Goal: Navigation & Orientation: Find specific page/section

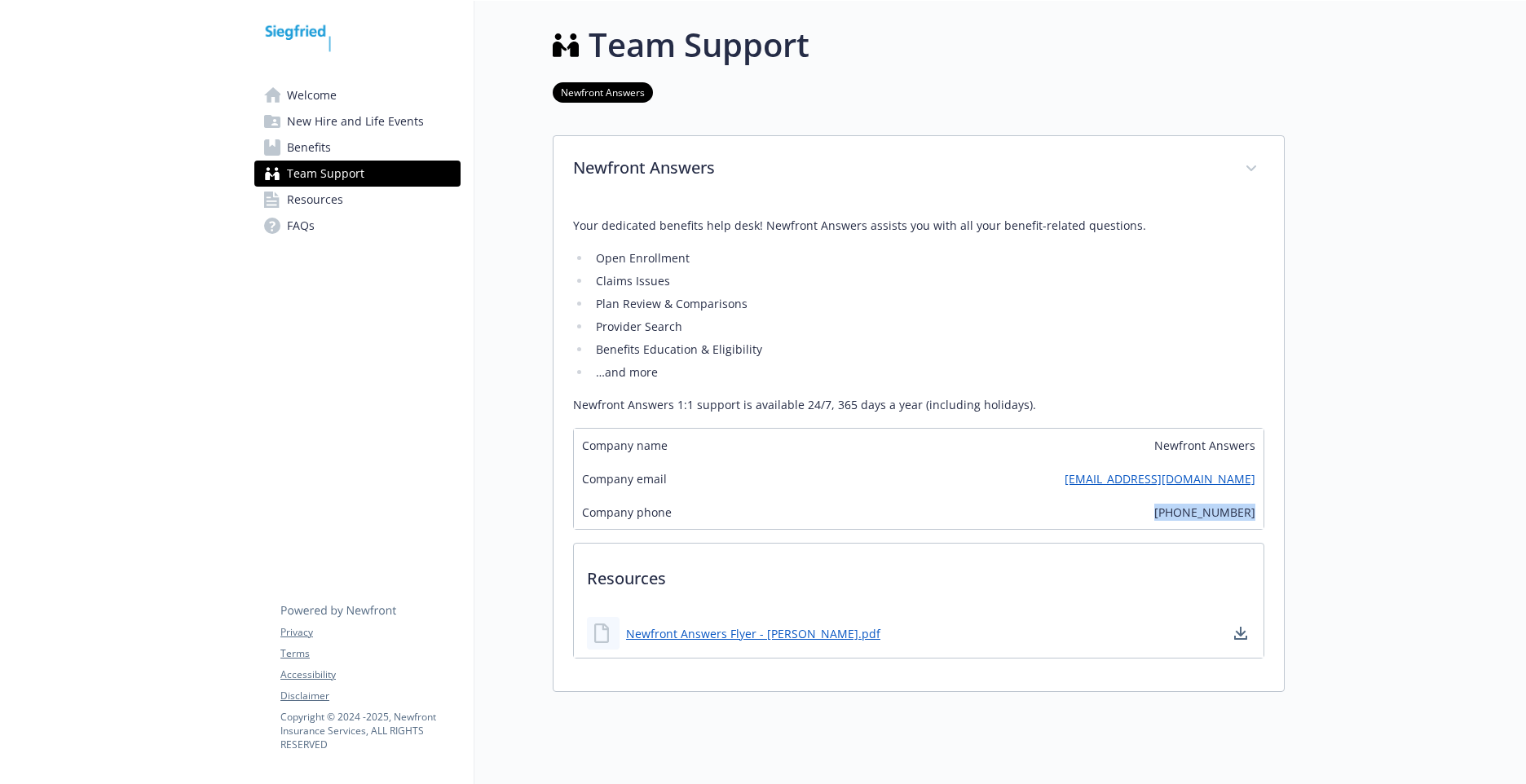
scroll to position [14, 13]
